Goal: Task Accomplishment & Management: Complete application form

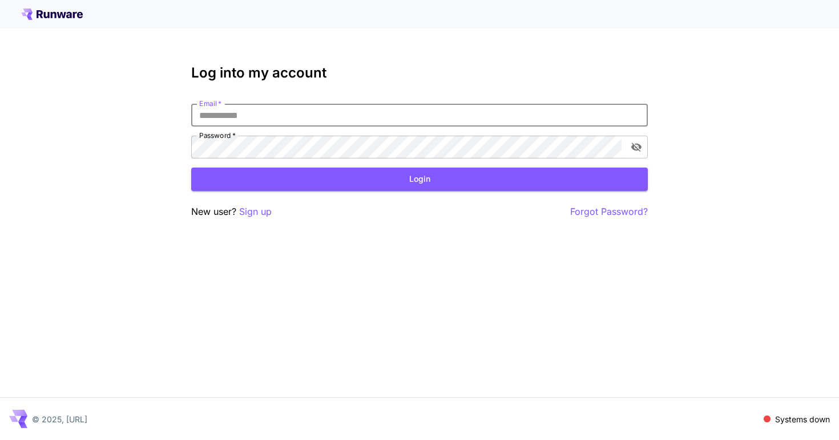
click at [368, 115] on input "Email   *" at bounding box center [419, 115] width 456 height 23
type input "*"
click at [269, 213] on p "Sign up" at bounding box center [255, 212] width 33 height 14
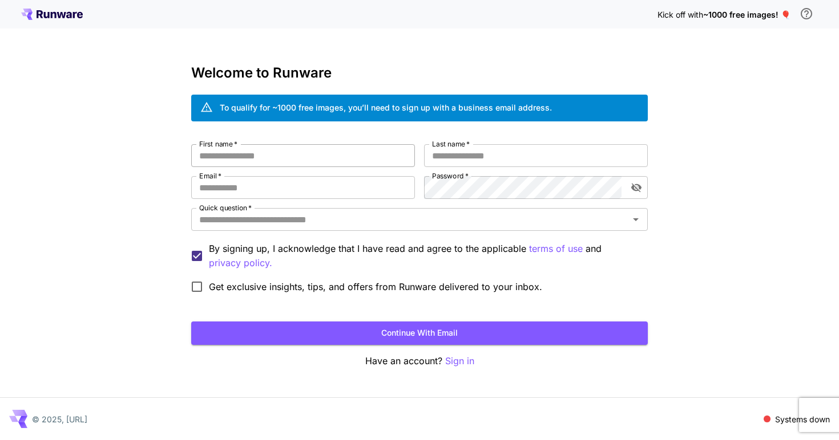
click at [346, 147] on input "First name   *" at bounding box center [303, 155] width 224 height 23
type input "*"
click at [408, 334] on button "Continue with email" at bounding box center [419, 333] width 456 height 23
type input "*"
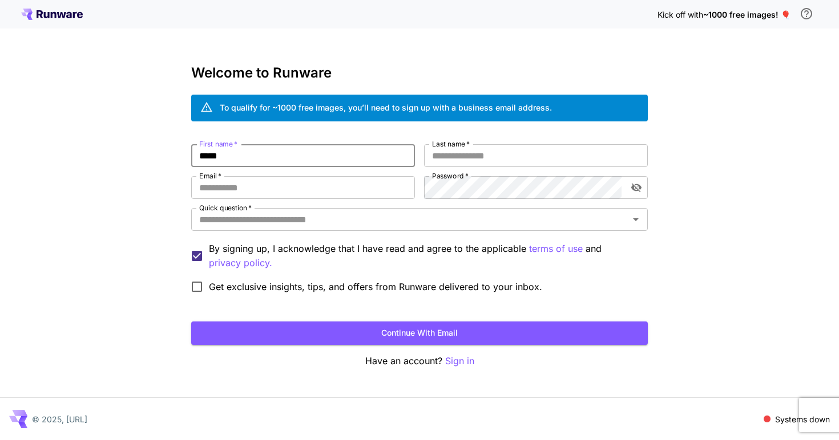
type input "*****"
type input "******"
click at [258, 193] on input "Email   *" at bounding box center [303, 187] width 224 height 23
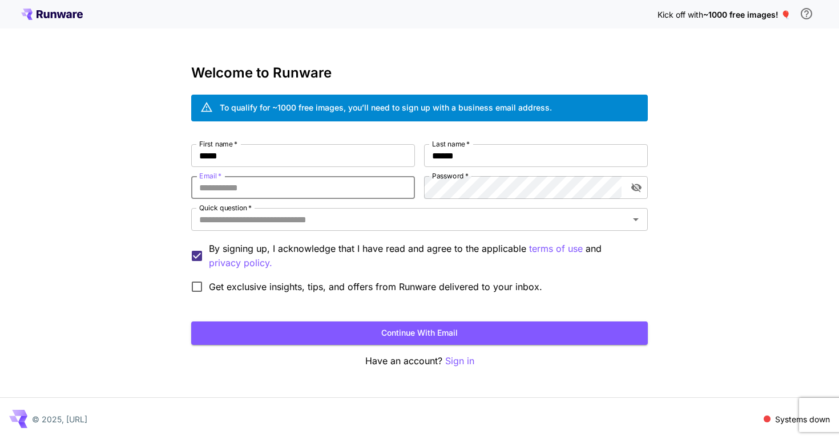
type input "**********"
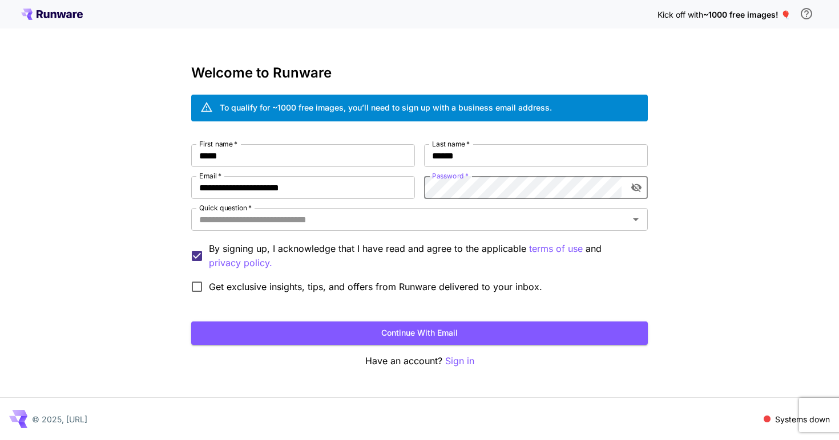
click at [711, 176] on div "**********" at bounding box center [419, 220] width 839 height 440
click at [624, 188] on div "Password   *" at bounding box center [536, 187] width 224 height 23
click at [469, 211] on div "Quick question   *" at bounding box center [419, 219] width 456 height 23
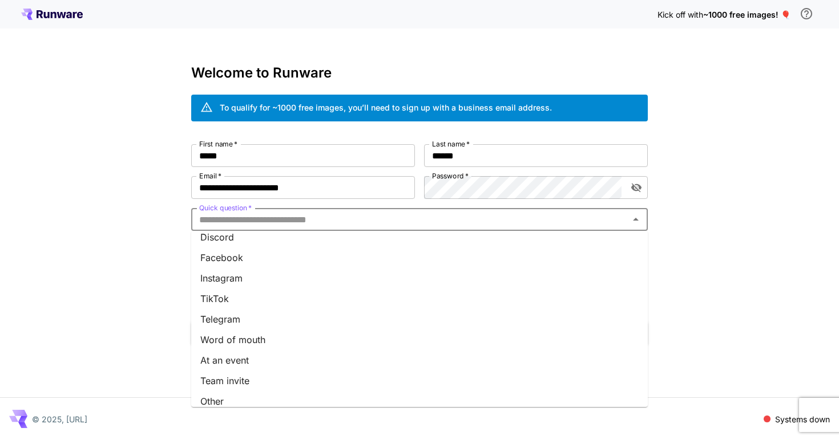
scroll to position [141, 0]
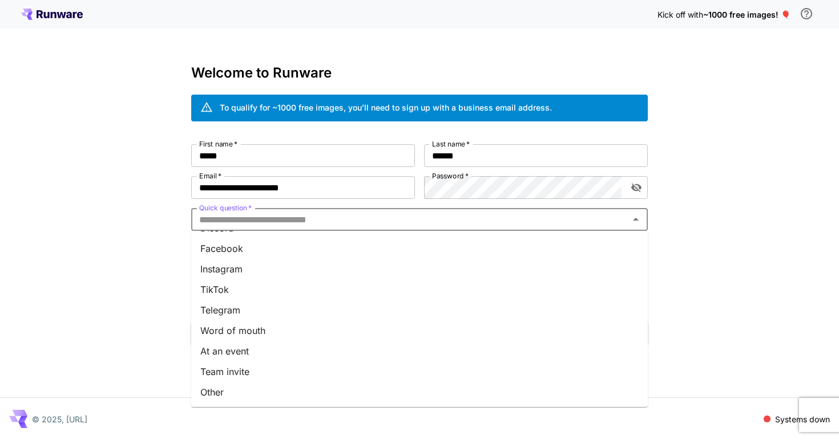
click at [285, 367] on li "Team invite" at bounding box center [419, 372] width 456 height 21
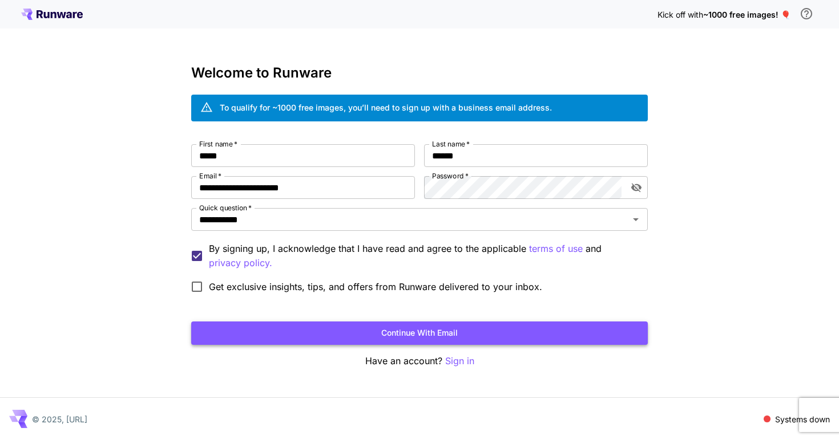
click at [223, 326] on button "Continue with email" at bounding box center [419, 333] width 456 height 23
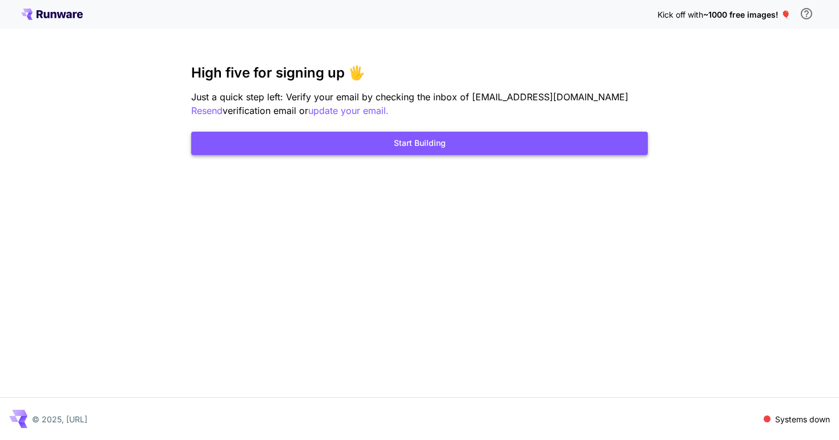
click at [435, 145] on button "Start Building" at bounding box center [419, 143] width 456 height 23
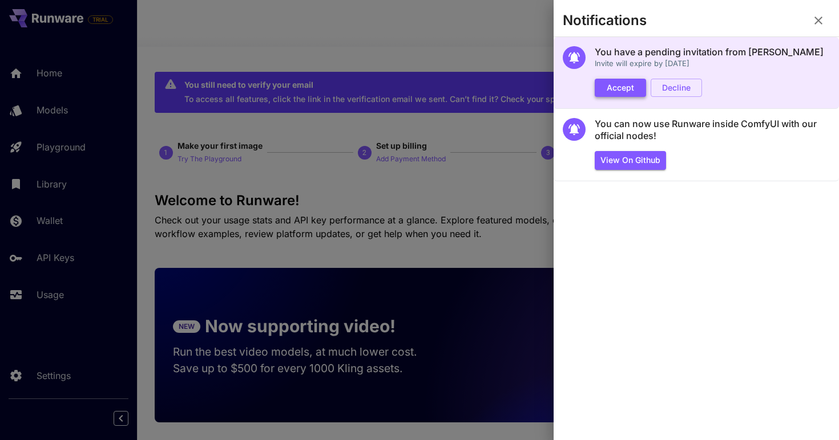
click at [637, 92] on button "Accept" at bounding box center [620, 88] width 51 height 19
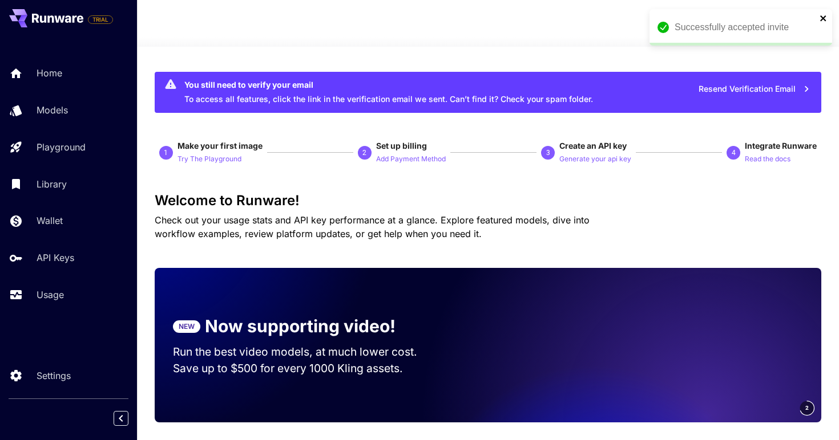
click at [823, 19] on icon "close" at bounding box center [823, 18] width 6 height 6
click at [678, 29] on icon "button" at bounding box center [673, 24] width 14 height 14
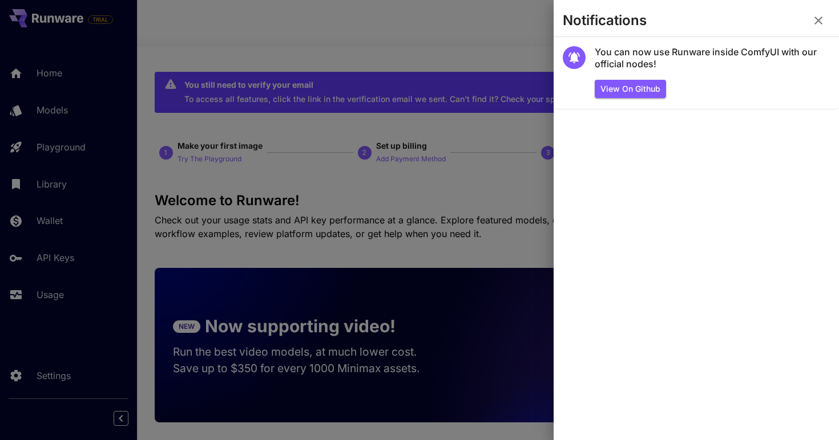
click at [822, 21] on icon "button" at bounding box center [818, 21] width 14 height 14
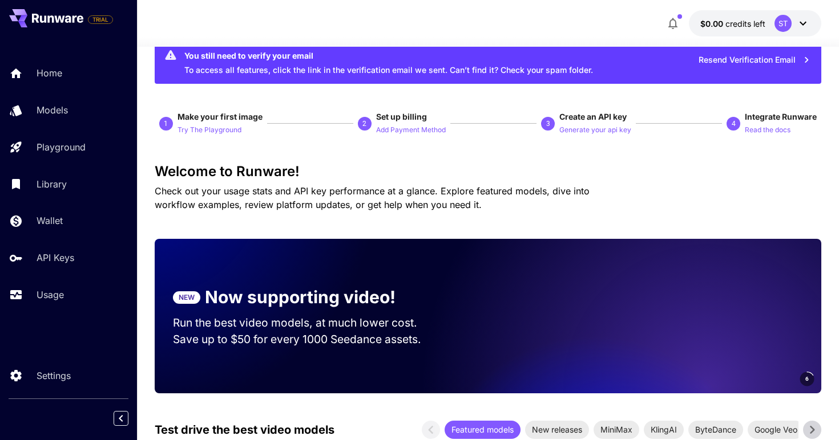
scroll to position [27, 0]
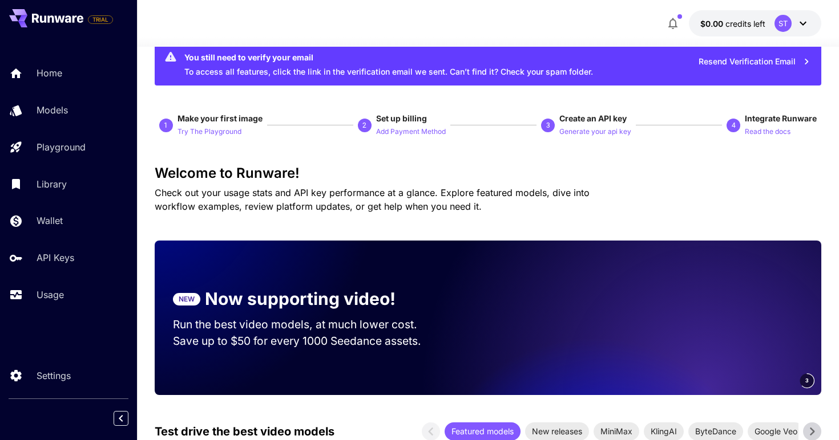
click at [771, 22] on button "$0.00 credits left ST" at bounding box center [755, 23] width 132 height 26
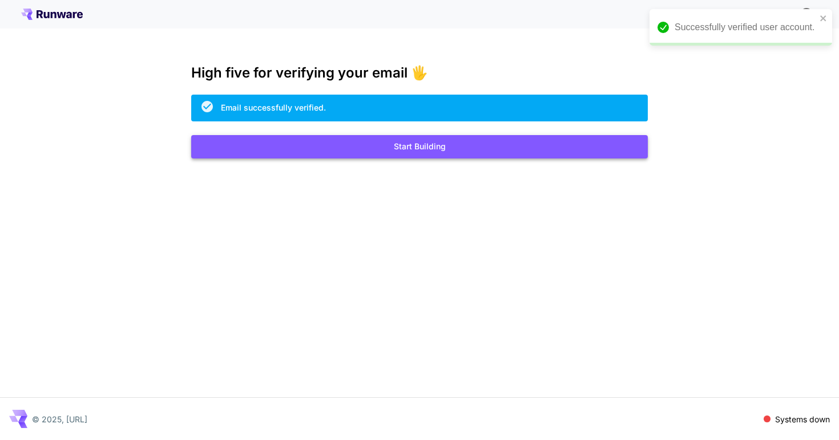
click at [468, 155] on button "Start Building" at bounding box center [419, 146] width 456 height 23
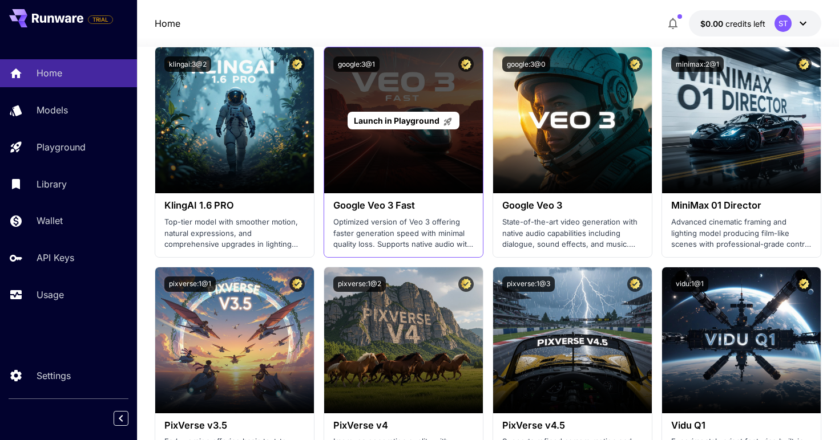
scroll to position [614, 0]
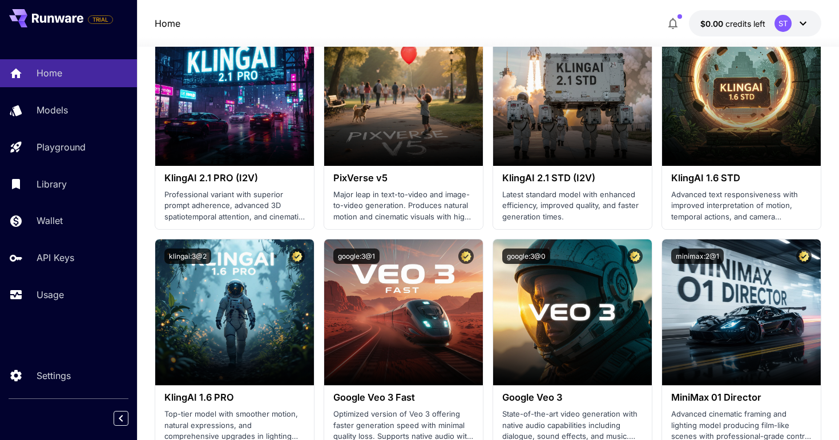
click at [674, 22] on icon "button" at bounding box center [673, 24] width 14 height 14
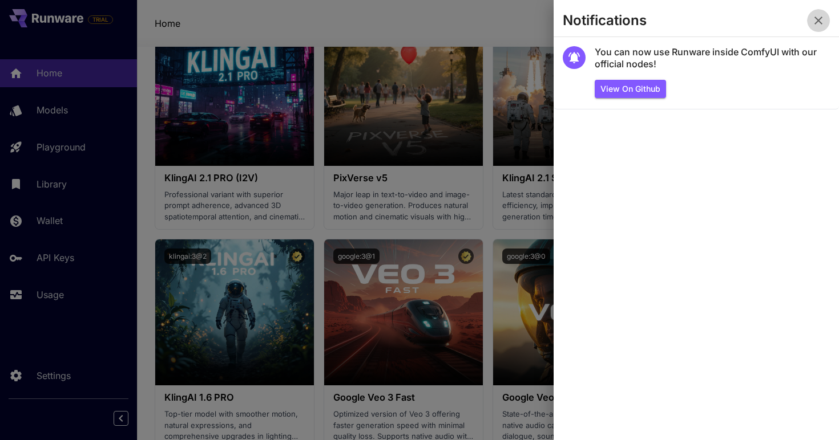
click at [813, 21] on icon "button" at bounding box center [818, 21] width 14 height 14
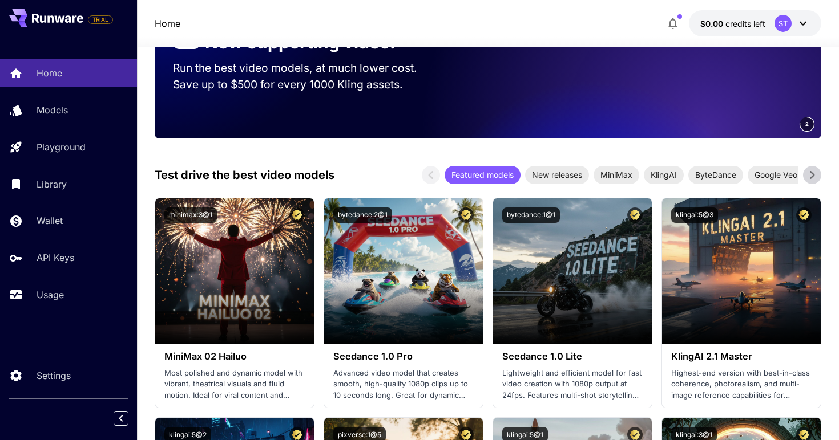
scroll to position [253, 0]
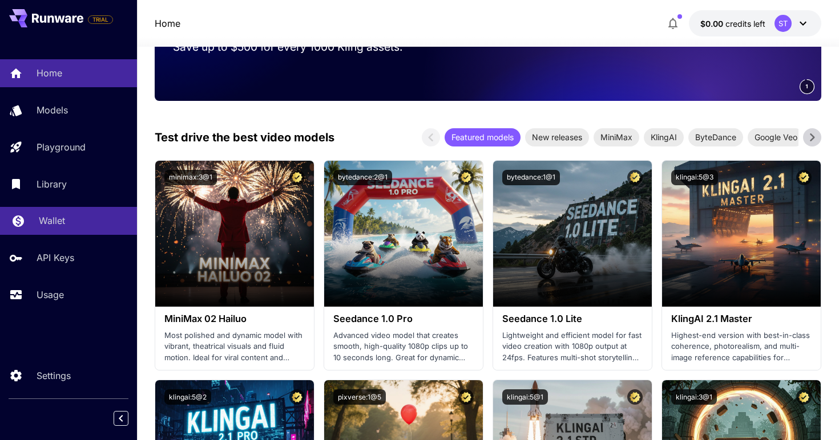
click at [50, 227] on p "Wallet" at bounding box center [52, 221] width 26 height 14
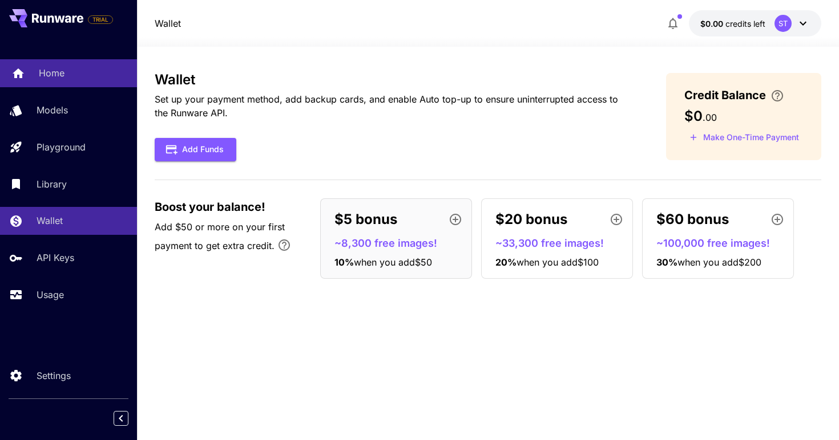
click at [43, 73] on p "Home" at bounding box center [52, 73] width 26 height 14
